Goal: Transaction & Acquisition: Purchase product/service

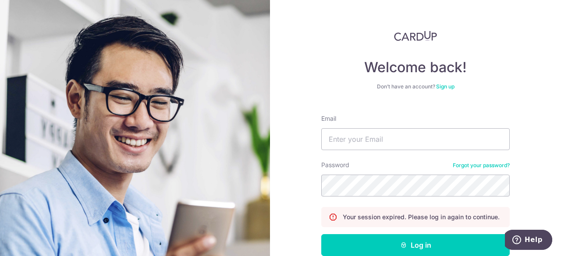
type input "remask97@gmail.com"
click at [321, 234] on button "Log in" at bounding box center [415, 245] width 188 height 22
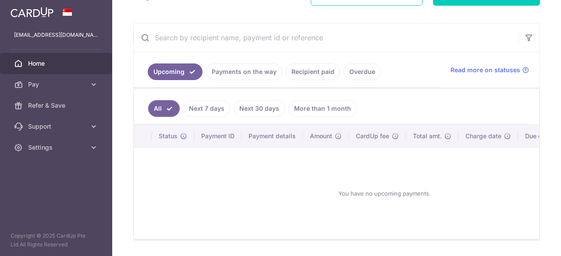
scroll to position [146, 0]
click at [239, 78] on link "Payments on the way" at bounding box center [244, 71] width 76 height 17
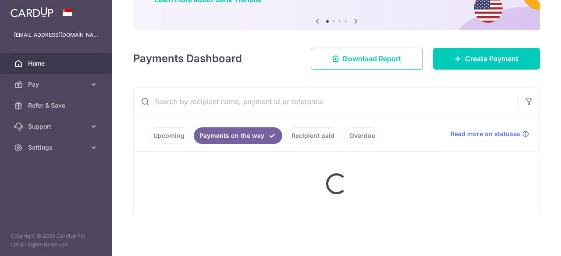
scroll to position [77, 0]
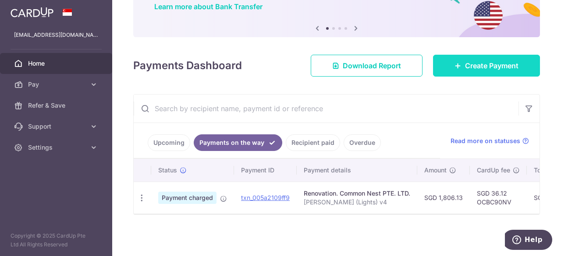
click at [515, 70] on link "Create Payment" at bounding box center [486, 66] width 107 height 22
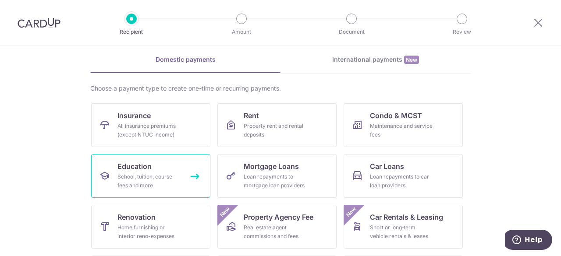
scroll to position [37, 0]
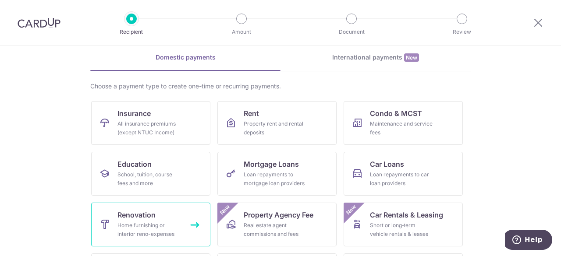
click at [146, 219] on span "Renovation" at bounding box center [136, 215] width 38 height 11
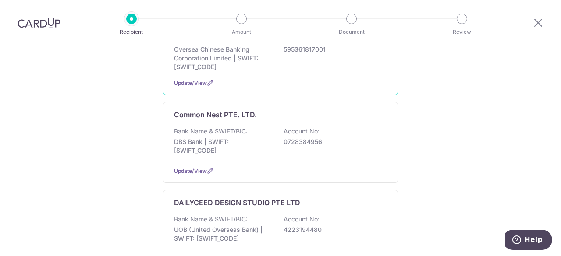
scroll to position [131, 0]
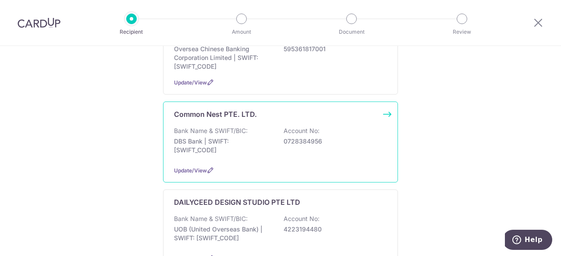
click at [293, 163] on div "Common Nest PTE. LTD. Bank Name & SWIFT/BIC: DBS Bank | SWIFT: DBSSSGSGXXX Acco…" at bounding box center [280, 142] width 235 height 81
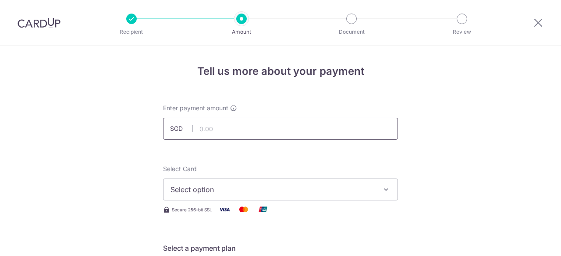
click at [315, 128] on input "text" at bounding box center [280, 129] width 235 height 22
type input "1,354.00"
click at [254, 189] on span "Select option" at bounding box center [272, 189] width 204 height 11
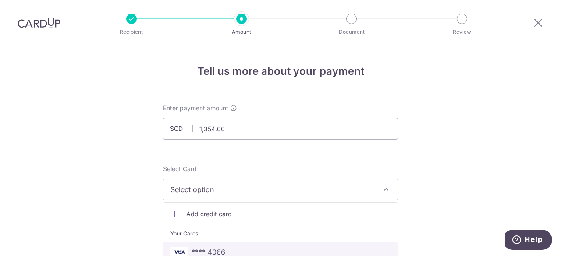
click at [234, 248] on span "**** 4066" at bounding box center [280, 252] width 220 height 11
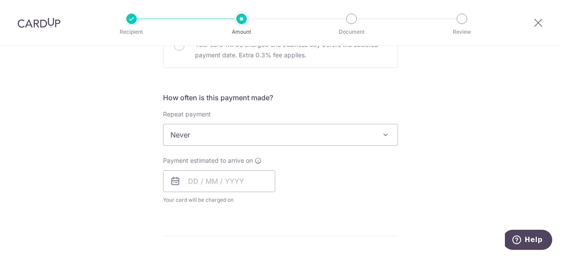
scroll to position [293, 0]
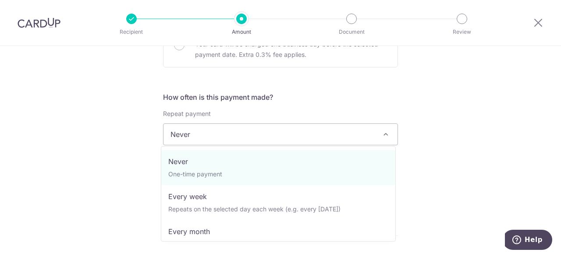
click at [327, 124] on span "Never" at bounding box center [280, 134] width 234 height 21
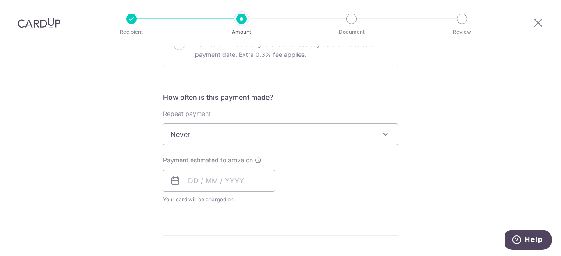
click at [351, 98] on h5 "How often is this payment made?" at bounding box center [280, 97] width 235 height 11
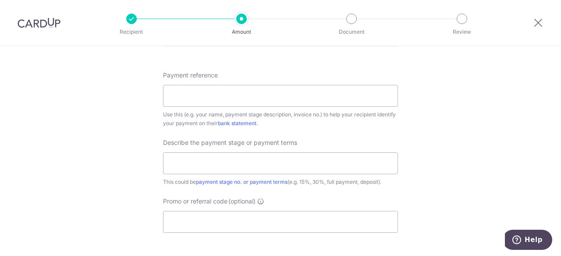
scroll to position [484, 0]
click at [322, 94] on input "Payment reference" at bounding box center [280, 95] width 235 height 22
paste input "Ker Remas (Point One Fan) v4"
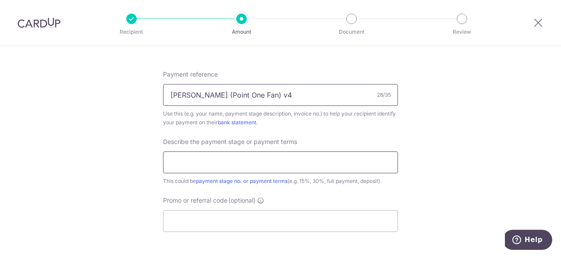
type input "Ker Remas (Point One Fan) v4"
click at [218, 166] on input "text" at bounding box center [280, 163] width 235 height 22
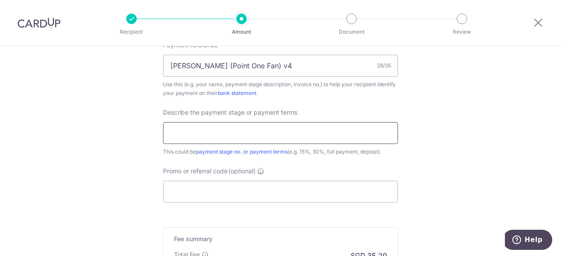
scroll to position [514, 0]
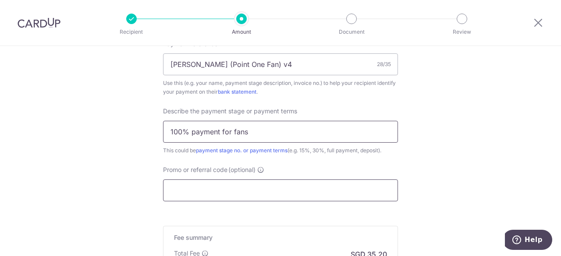
type input "100% payment for fans"
click at [258, 191] on input "Promo or referral code (optional)" at bounding box center [280, 191] width 235 height 22
paste input "OCBC90N155"
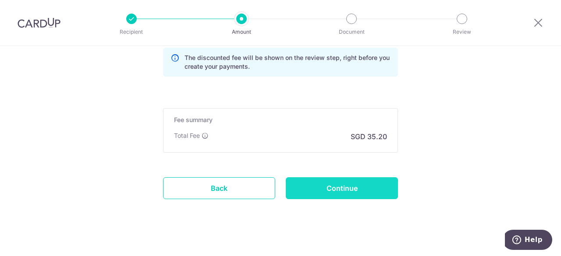
scroll to position [672, 0]
type input "OCBC90N155"
click at [313, 184] on input "Continue" at bounding box center [342, 188] width 112 height 22
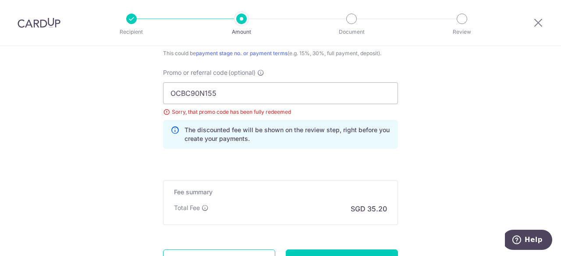
scroll to position [632, 0]
click at [246, 85] on input "OCBC90N155" at bounding box center [280, 94] width 235 height 22
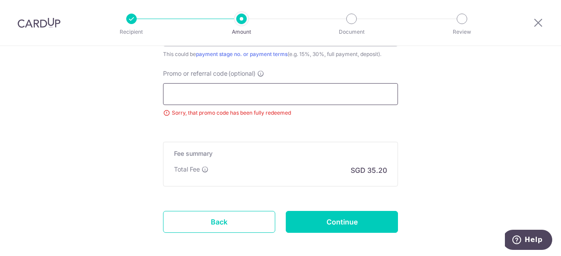
paste input "OCBC90NV"
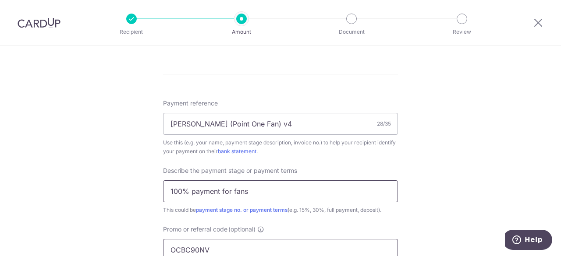
scroll to position [478, 0]
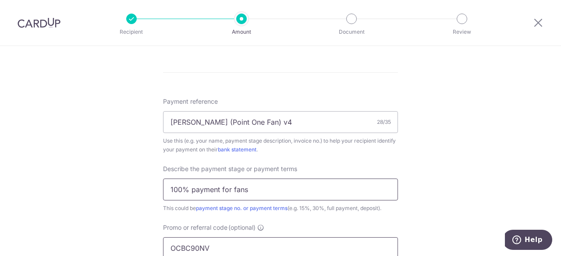
type input "OCBC90NV"
click at [282, 191] on input "100% payment for fans" at bounding box center [280, 190] width 235 height 22
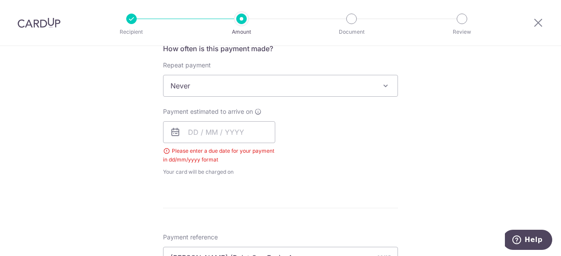
scroll to position [341, 0]
type input "100% payment for PointOne Fans"
click at [229, 127] on input "text" at bounding box center [219, 133] width 112 height 22
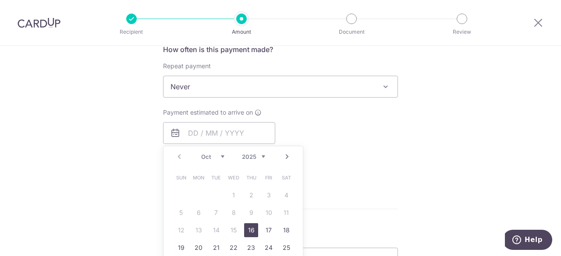
click at [248, 227] on link "16" at bounding box center [251, 230] width 14 height 14
type input "[DATE]"
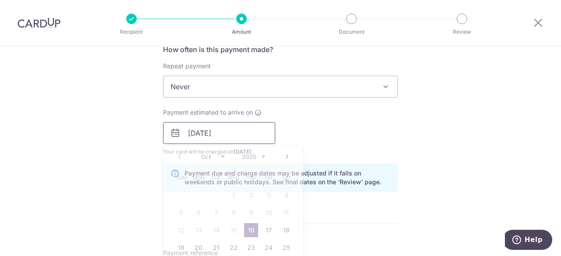
click at [250, 140] on input "[DATE]" at bounding box center [219, 133] width 112 height 22
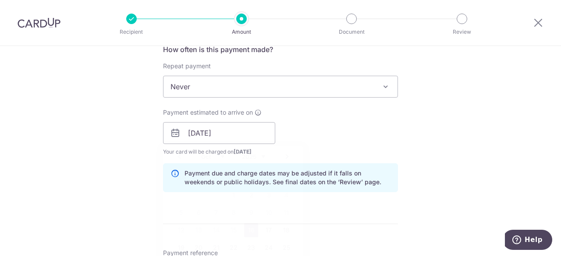
click at [364, 177] on p "Payment due and charge dates may be adjusted if it falls on weekends or public …" at bounding box center [287, 178] width 206 height 18
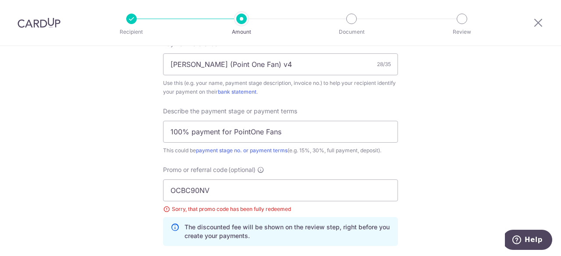
scroll to position [726, 0]
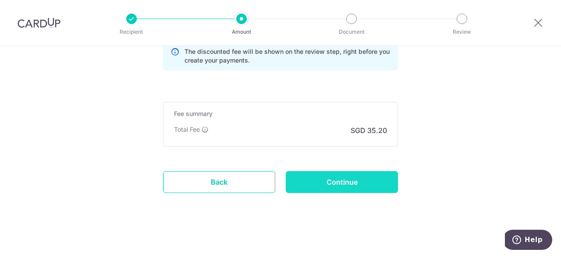
click at [353, 182] on input "Continue" at bounding box center [342, 182] width 112 height 22
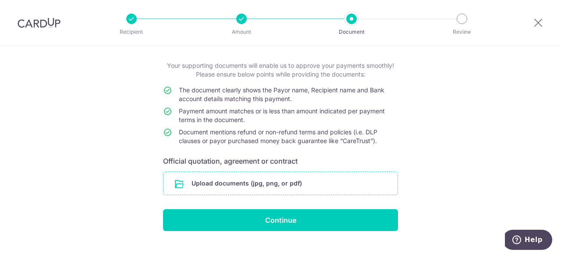
scroll to position [43, 0]
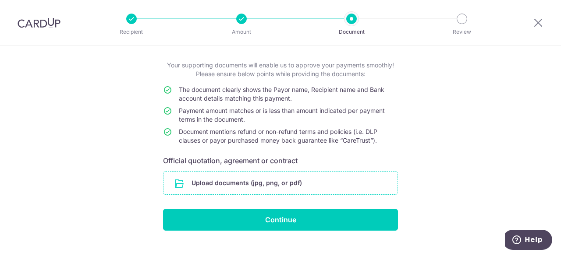
click at [293, 182] on input "file" at bounding box center [280, 183] width 234 height 23
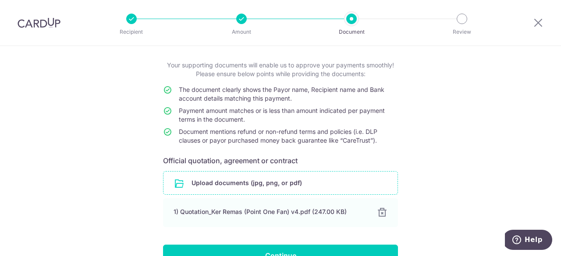
scroll to position [94, 0]
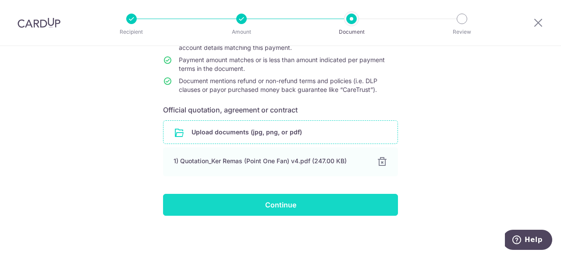
click at [305, 198] on input "Continue" at bounding box center [280, 205] width 235 height 22
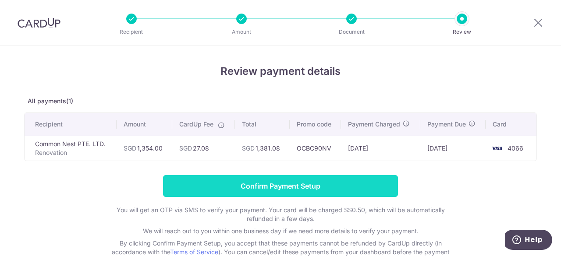
click at [296, 184] on input "Confirm Payment Setup" at bounding box center [280, 186] width 235 height 22
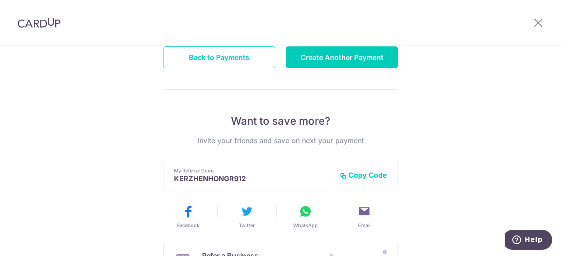
scroll to position [120, 0]
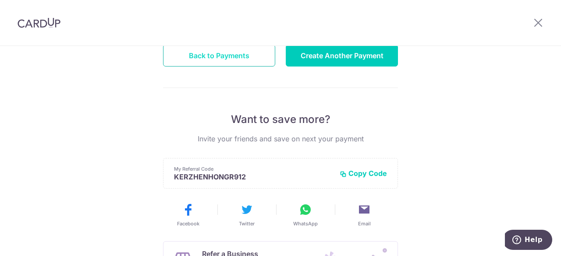
click at [239, 50] on button "Back to Payments" at bounding box center [219, 56] width 112 height 22
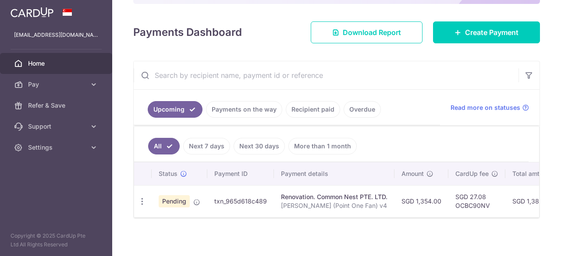
scroll to position [113, 0]
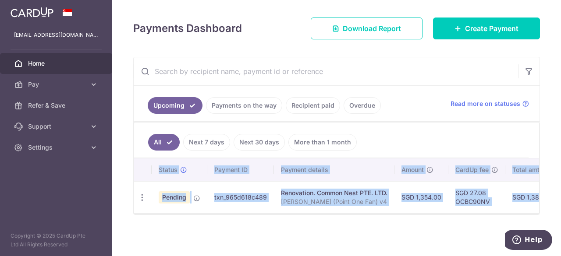
drag, startPoint x: 216, startPoint y: 213, endPoint x: 270, endPoint y: 212, distance: 53.9
click at [270, 212] on div "× Pause Schedule Pause all future payments in this series Pause just this one p…" at bounding box center [336, 128] width 449 height 256
click at [267, 242] on div "× Pause Schedule Pause all future payments in this series Pause just this one p…" at bounding box center [336, 128] width 449 height 256
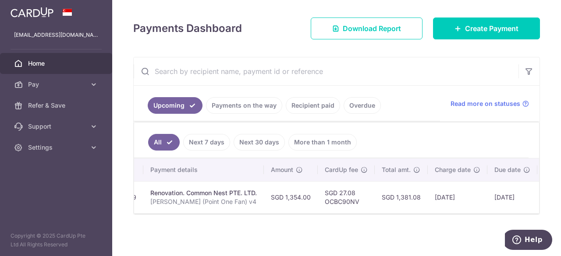
scroll to position [0, 131]
